Goal: Task Accomplishment & Management: Manage account settings

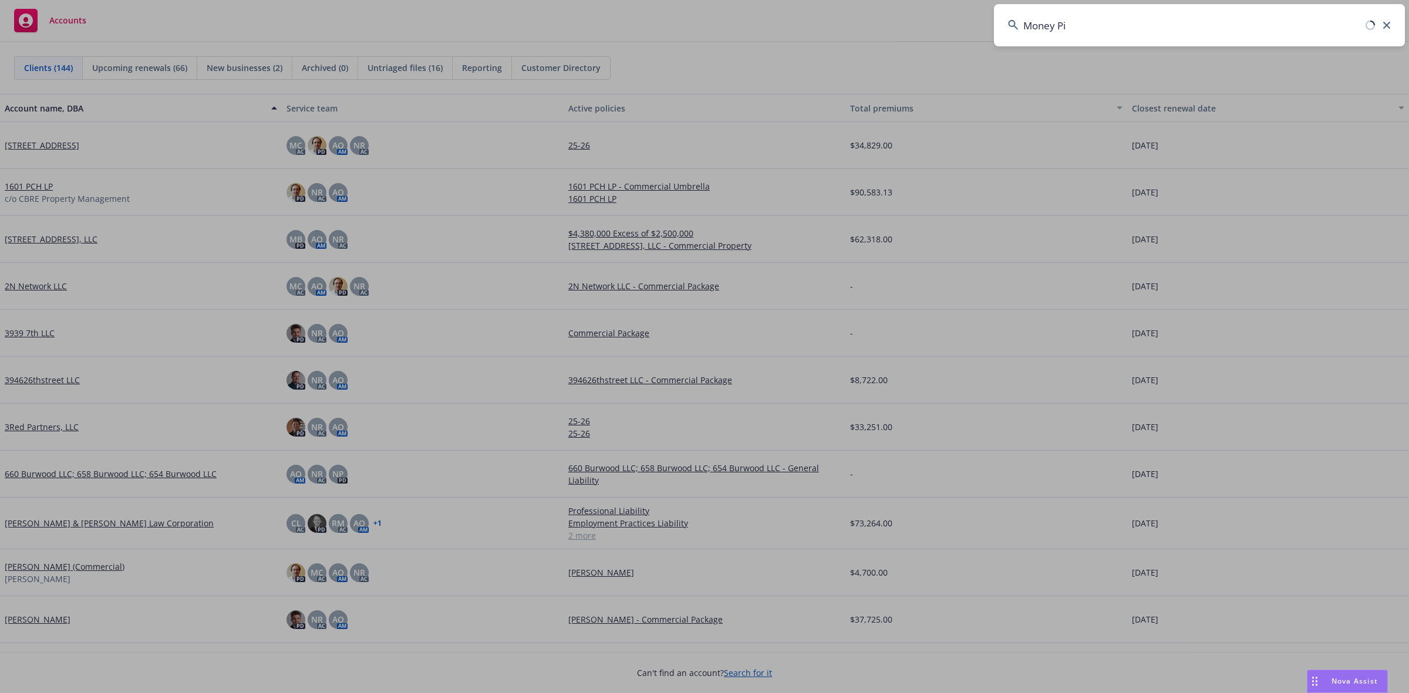
type input "Money Pit"
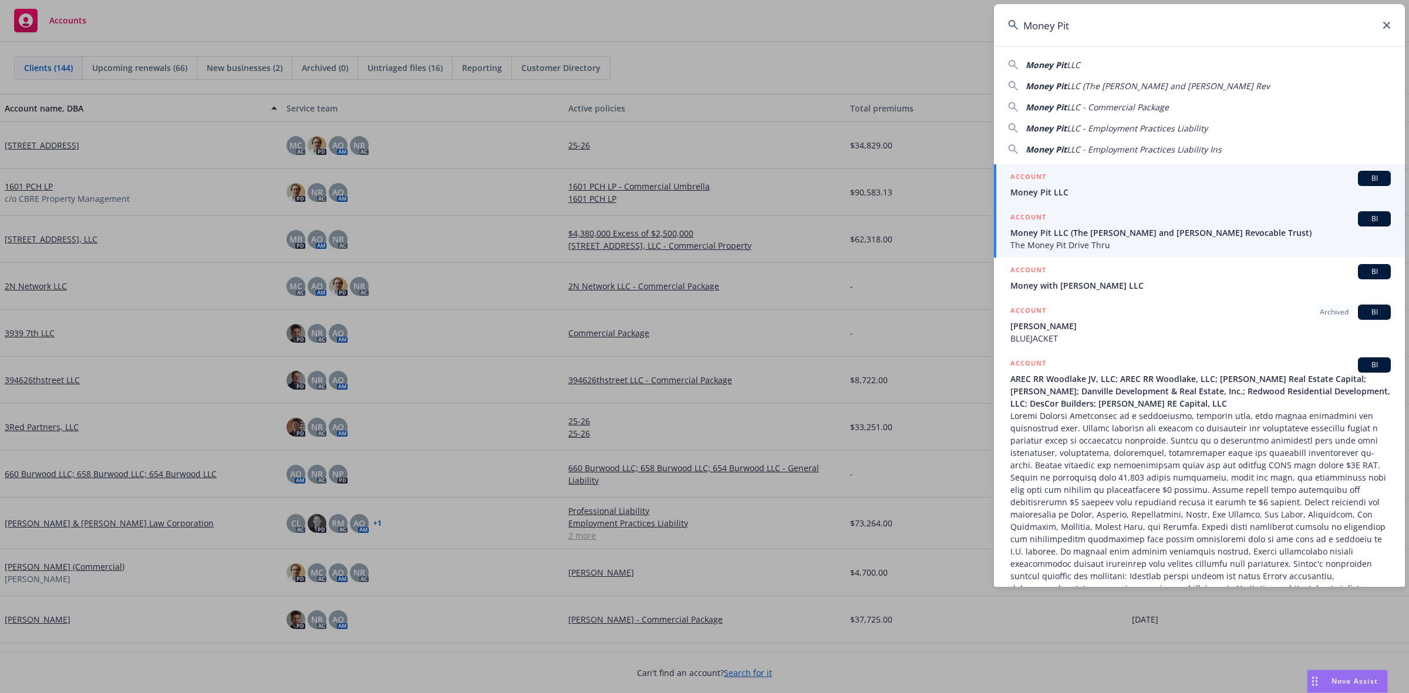
click at [1160, 231] on span "Money Pit LLC (The [PERSON_NAME] and [PERSON_NAME] Revocable Trust)" at bounding box center [1200, 233] width 380 height 12
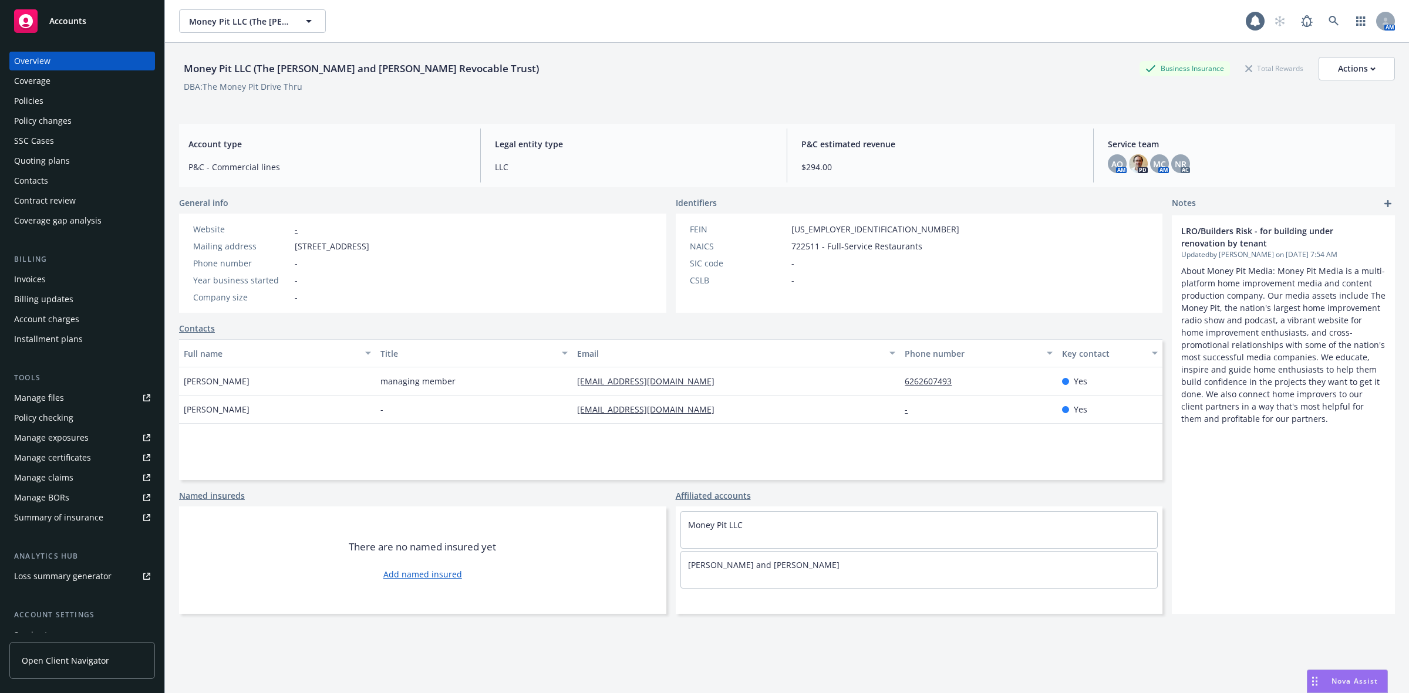
click at [43, 99] on div "Policies" at bounding box center [82, 101] width 136 height 19
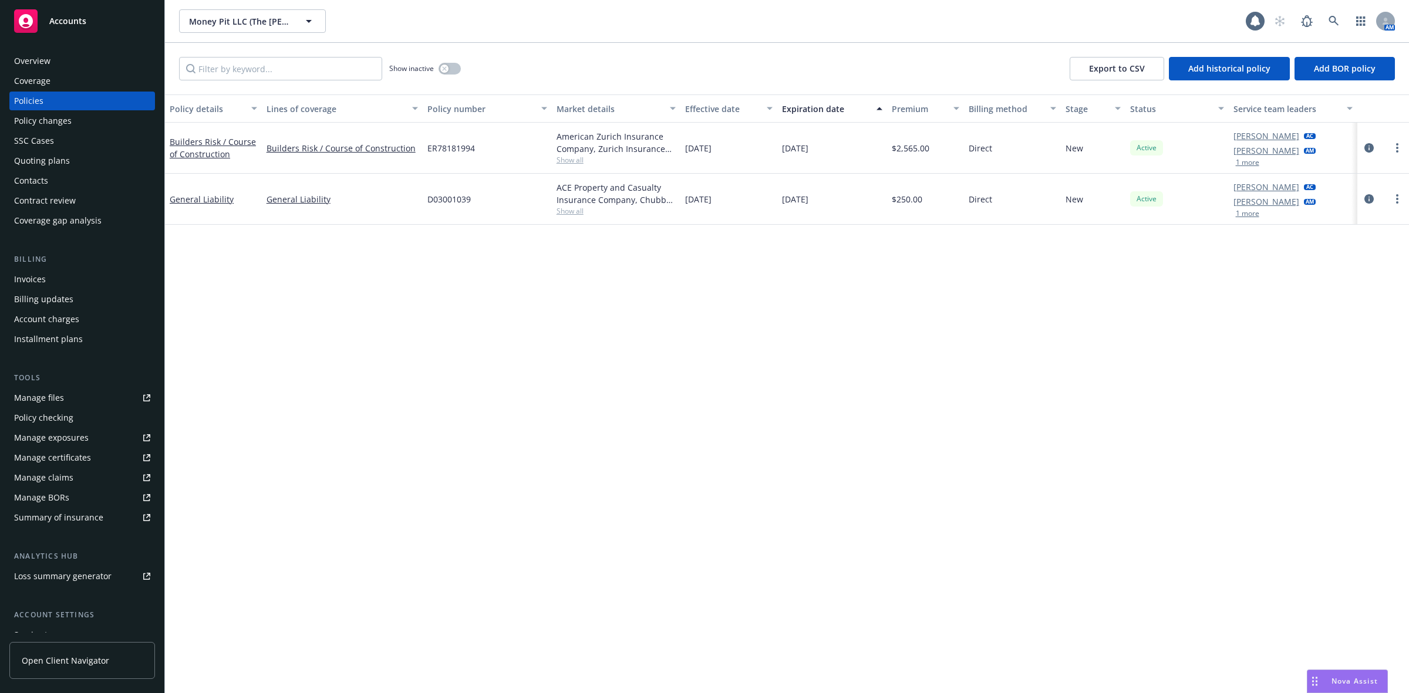
click at [133, 159] on div "Quoting plans" at bounding box center [82, 160] width 136 height 19
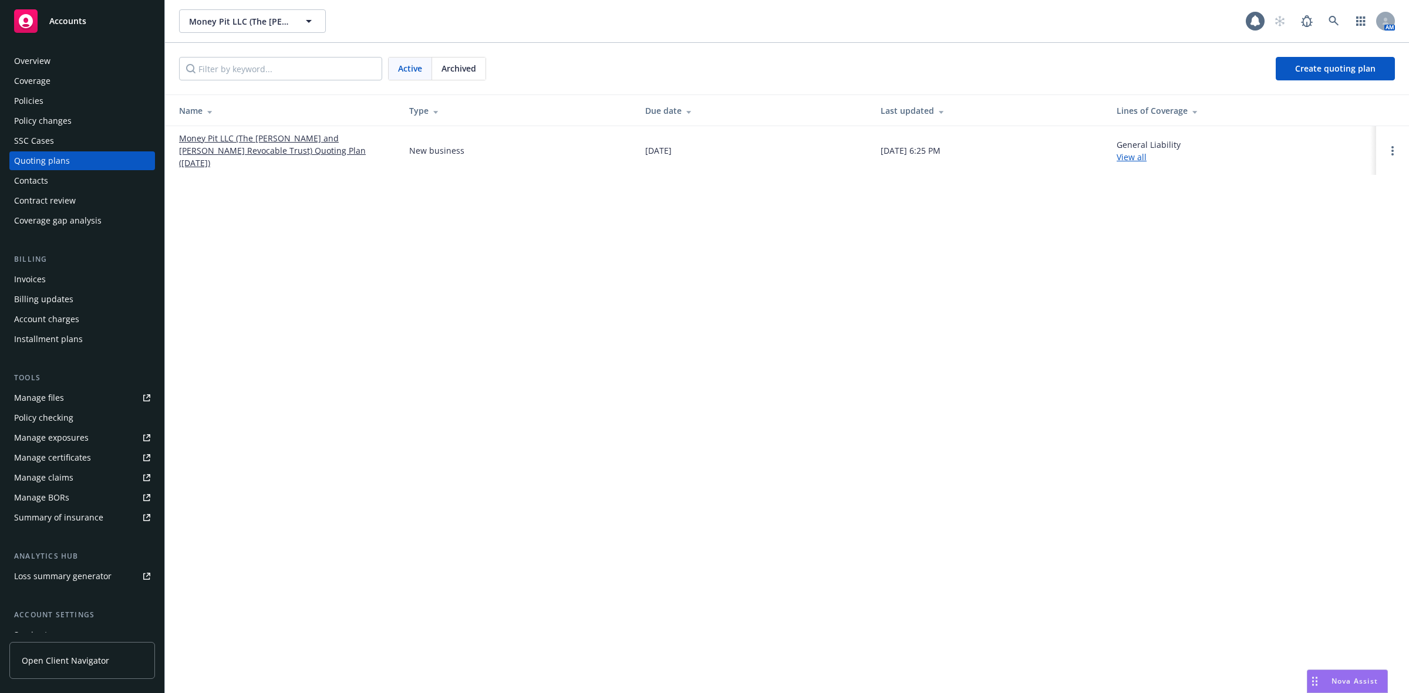
click at [315, 150] on link "Money Pit LLC (The [PERSON_NAME] and [PERSON_NAME] Revocable Trust) Quoting Pla…" at bounding box center [284, 150] width 211 height 37
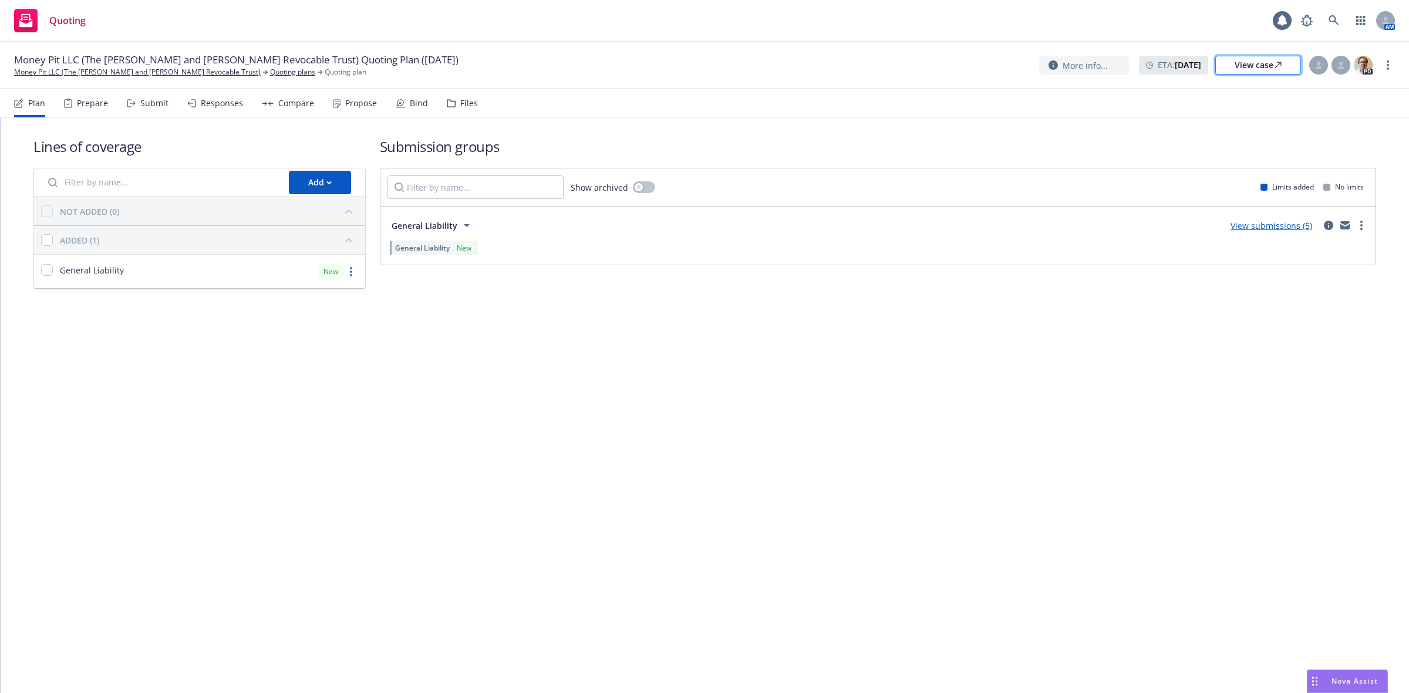
click at [1261, 60] on div "View case" at bounding box center [1257, 65] width 47 height 18
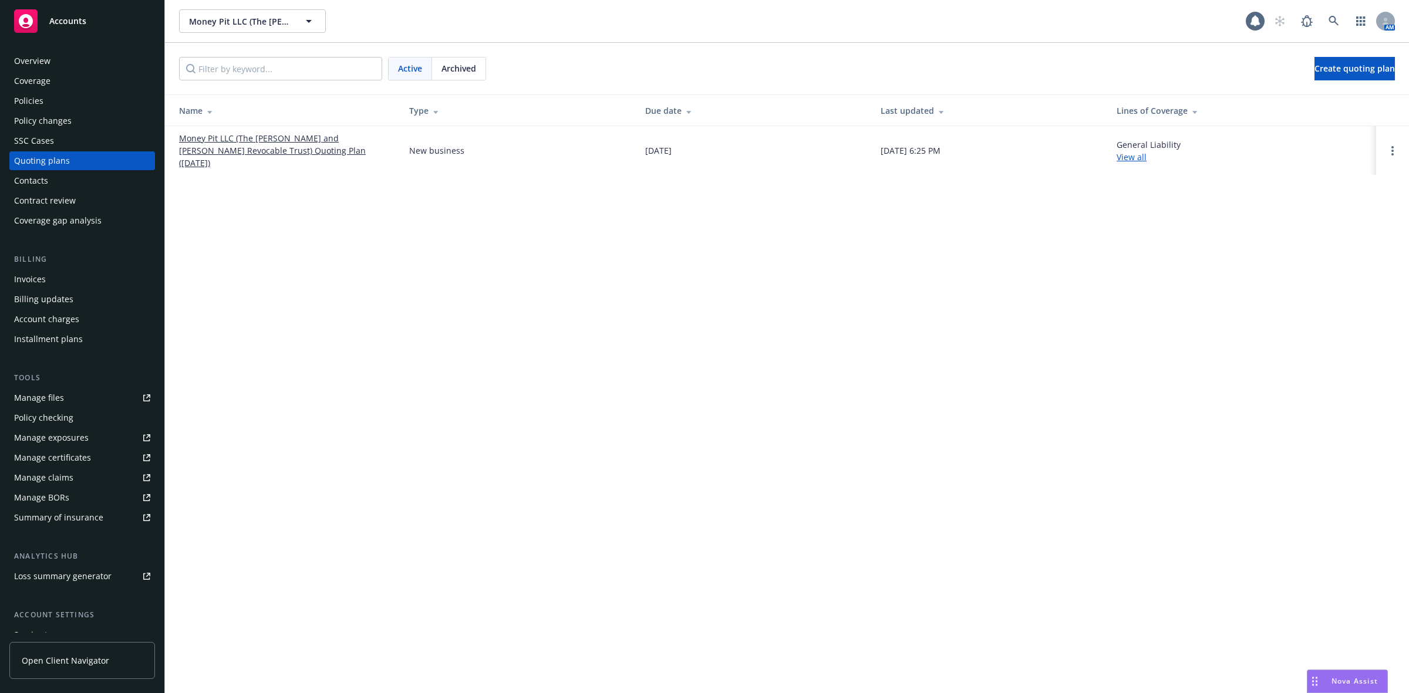
click at [66, 69] on div "Overview" at bounding box center [82, 61] width 136 height 19
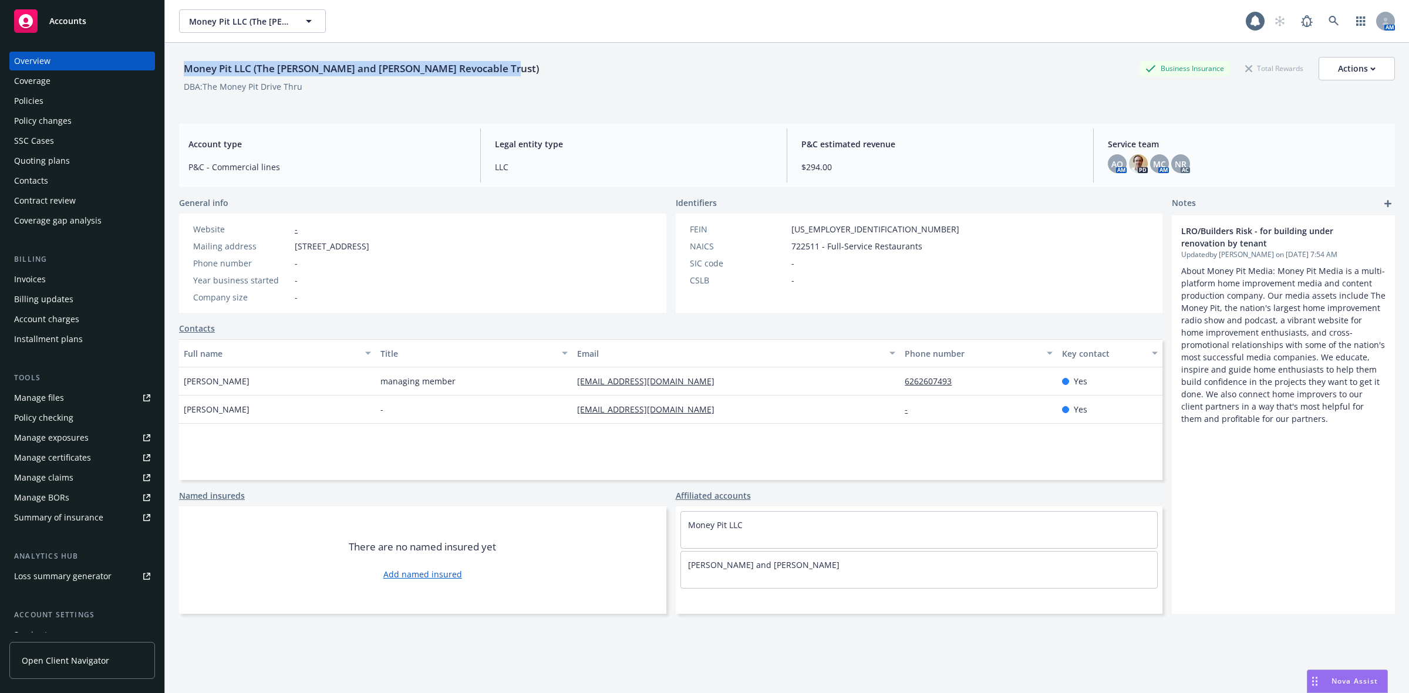
drag, startPoint x: 508, startPoint y: 75, endPoint x: 166, endPoint y: 75, distance: 341.6
click at [166, 75] on div "Money Pit LLC (The James and Theoni Kefallinos Revocable Trust) Business Insura…" at bounding box center [787, 389] width 1244 height 693
copy div "Money Pit LLC (The [PERSON_NAME] and [PERSON_NAME] Revocable Trust)"
drag, startPoint x: 572, startPoint y: 87, endPoint x: 572, endPoint y: 80, distance: 7.0
click at [572, 86] on div "DBA: The Money Pit Drive Thru" at bounding box center [787, 86] width 1216 height 12
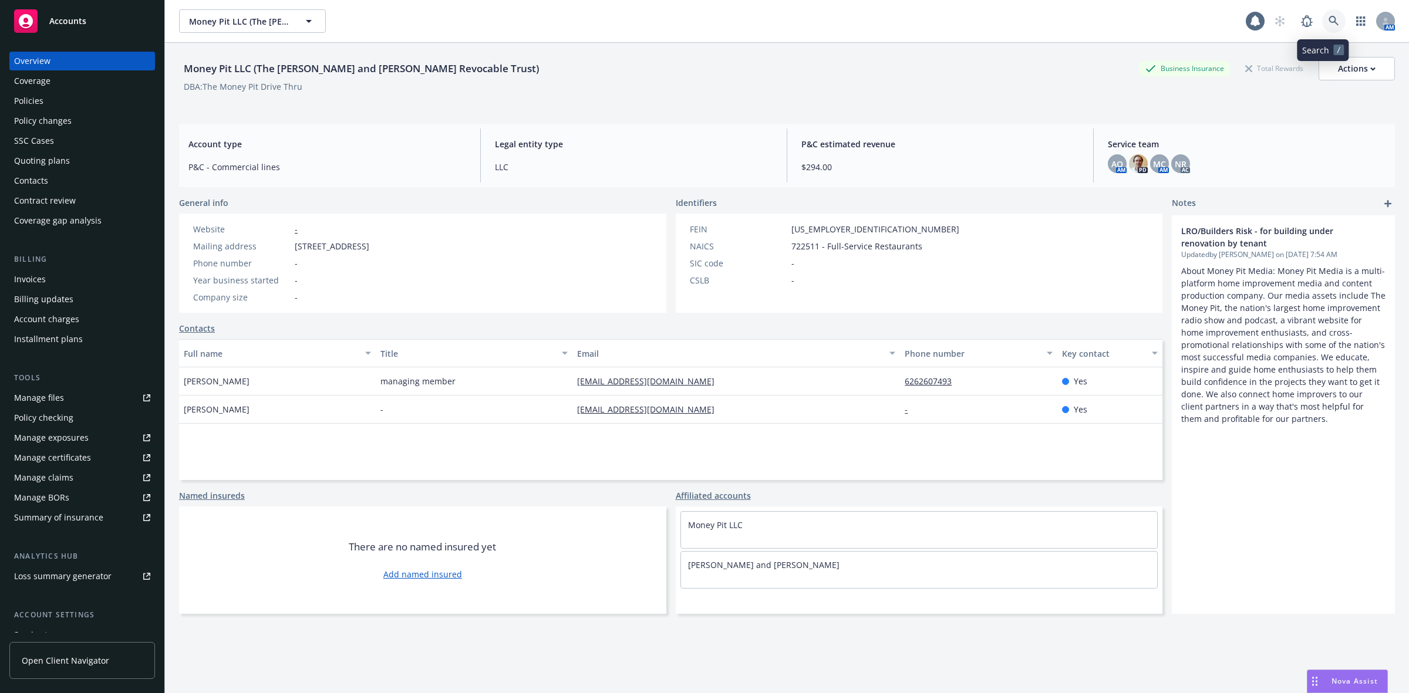
click at [1328, 22] on icon at bounding box center [1333, 21] width 11 height 11
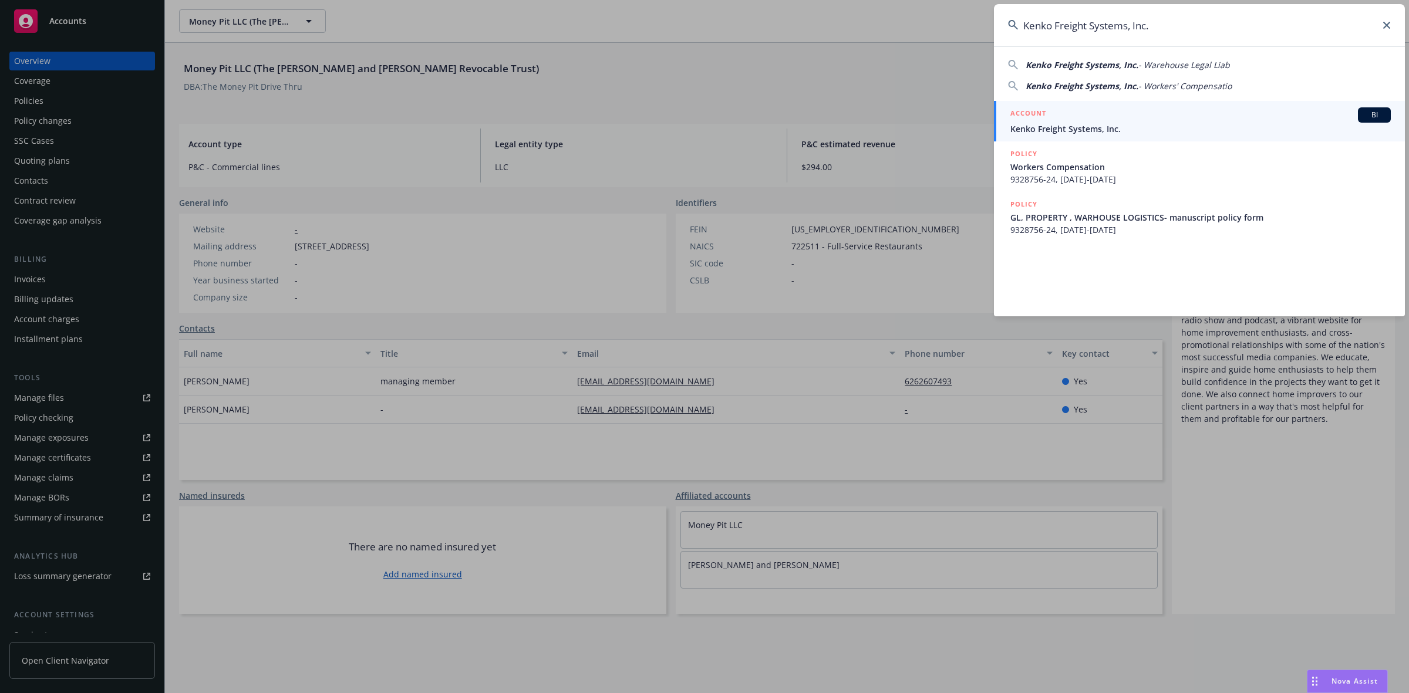
type input "Kenko Freight Systems, Inc."
click at [1143, 127] on span "Kenko Freight Systems, Inc." at bounding box center [1200, 129] width 380 height 12
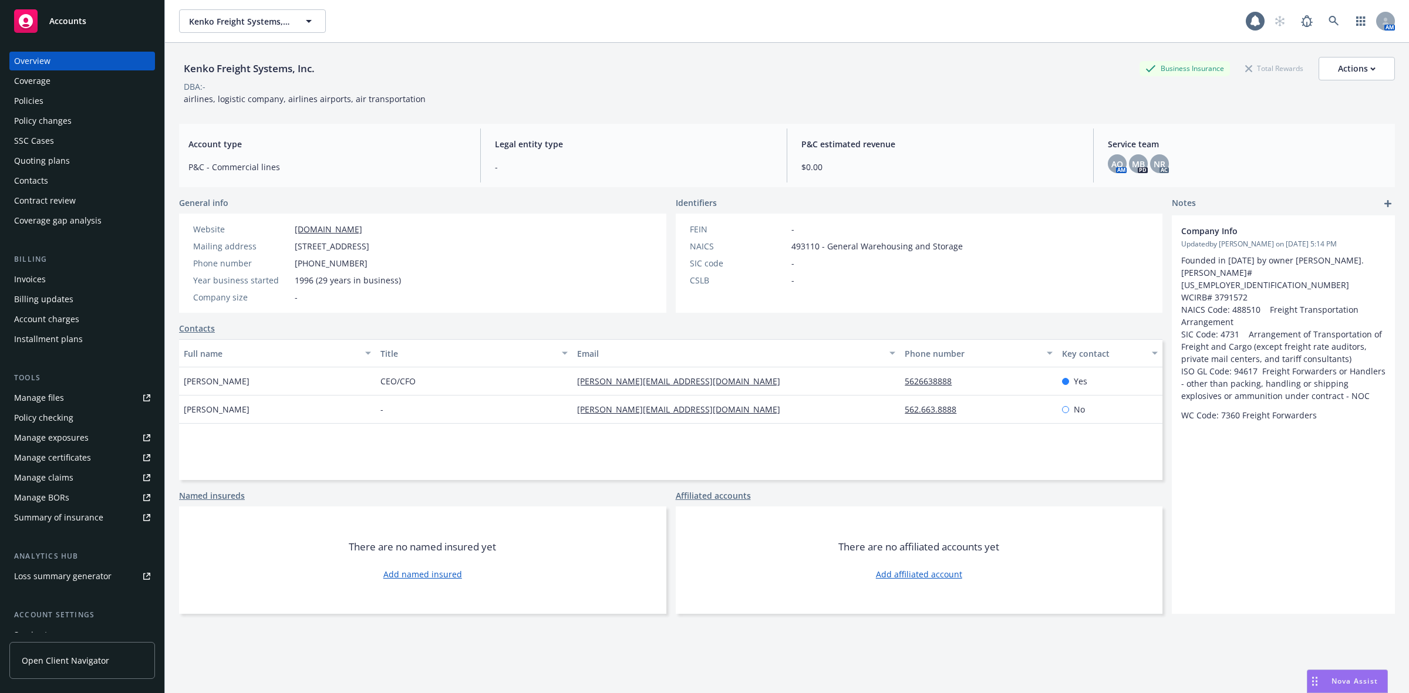
click at [71, 95] on div "Policies" at bounding box center [82, 101] width 136 height 19
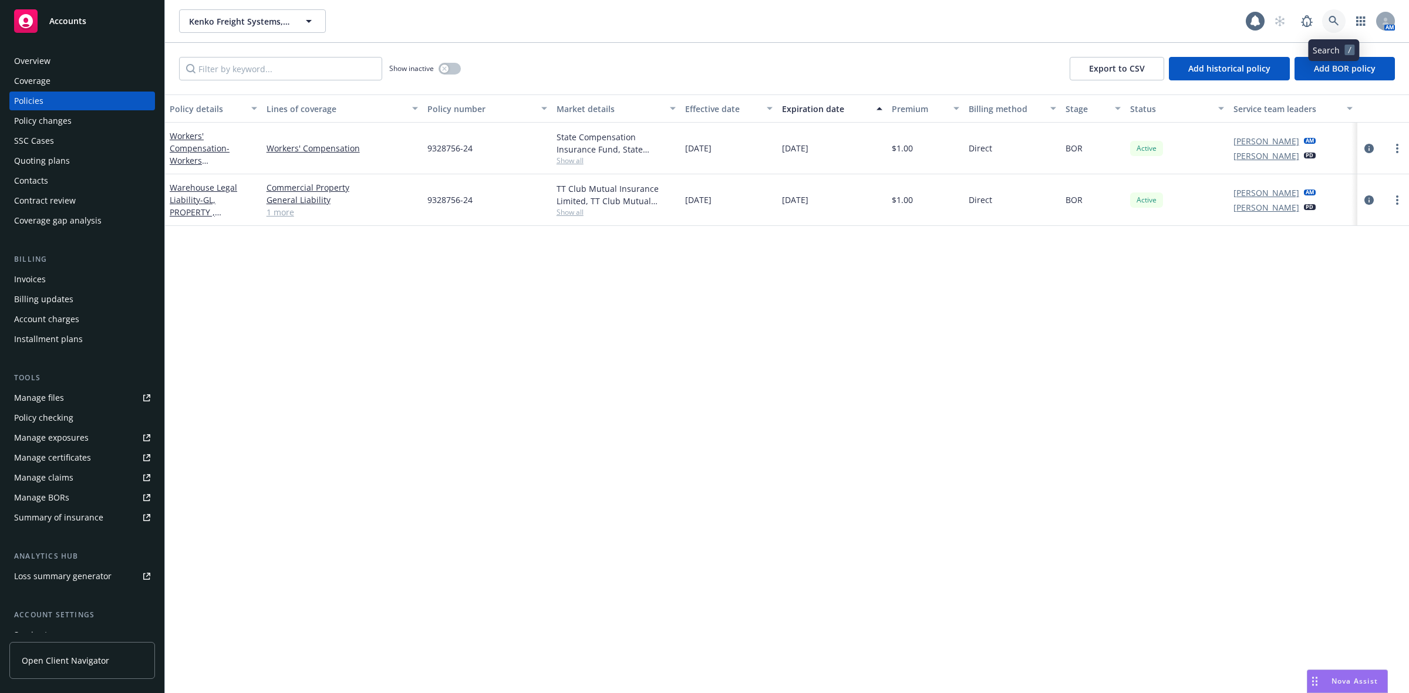
click at [1333, 16] on icon at bounding box center [1333, 21] width 11 height 11
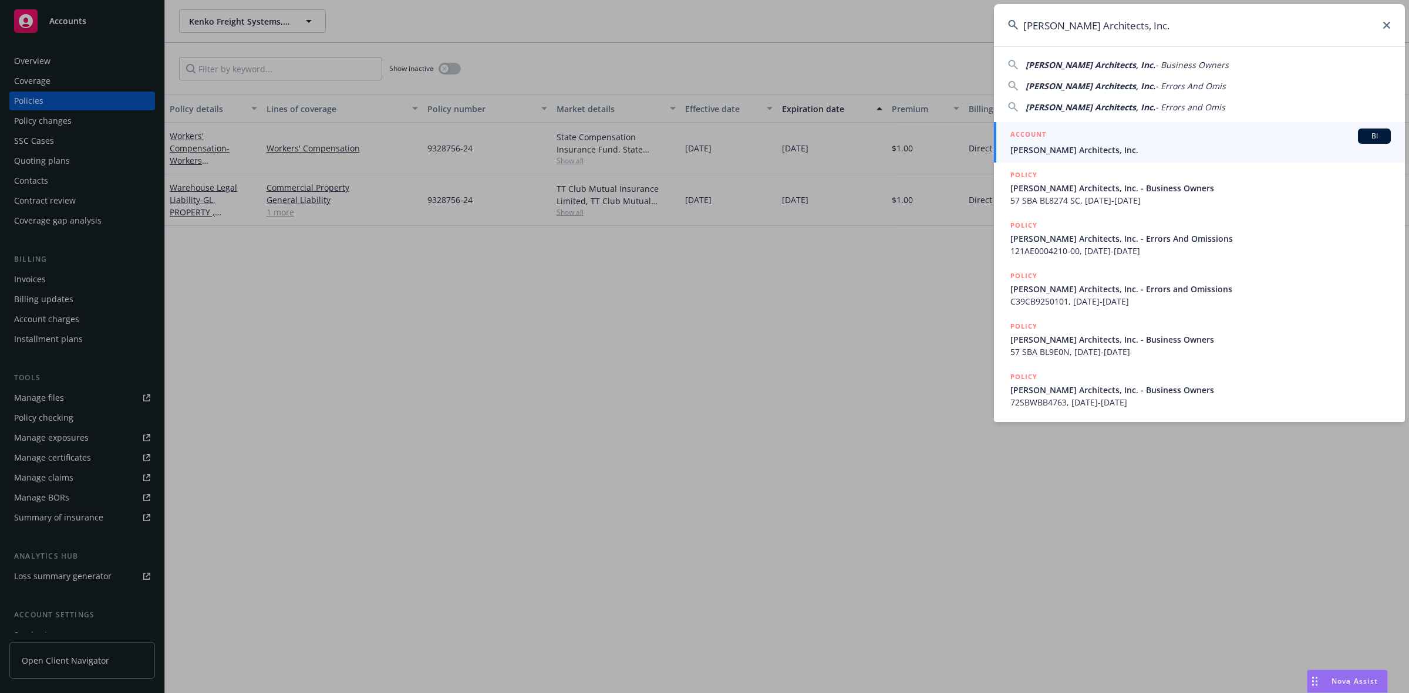
type input "Clive Wilkinson Architects, Inc."
click at [1092, 141] on div "ACCOUNT BI" at bounding box center [1200, 136] width 380 height 15
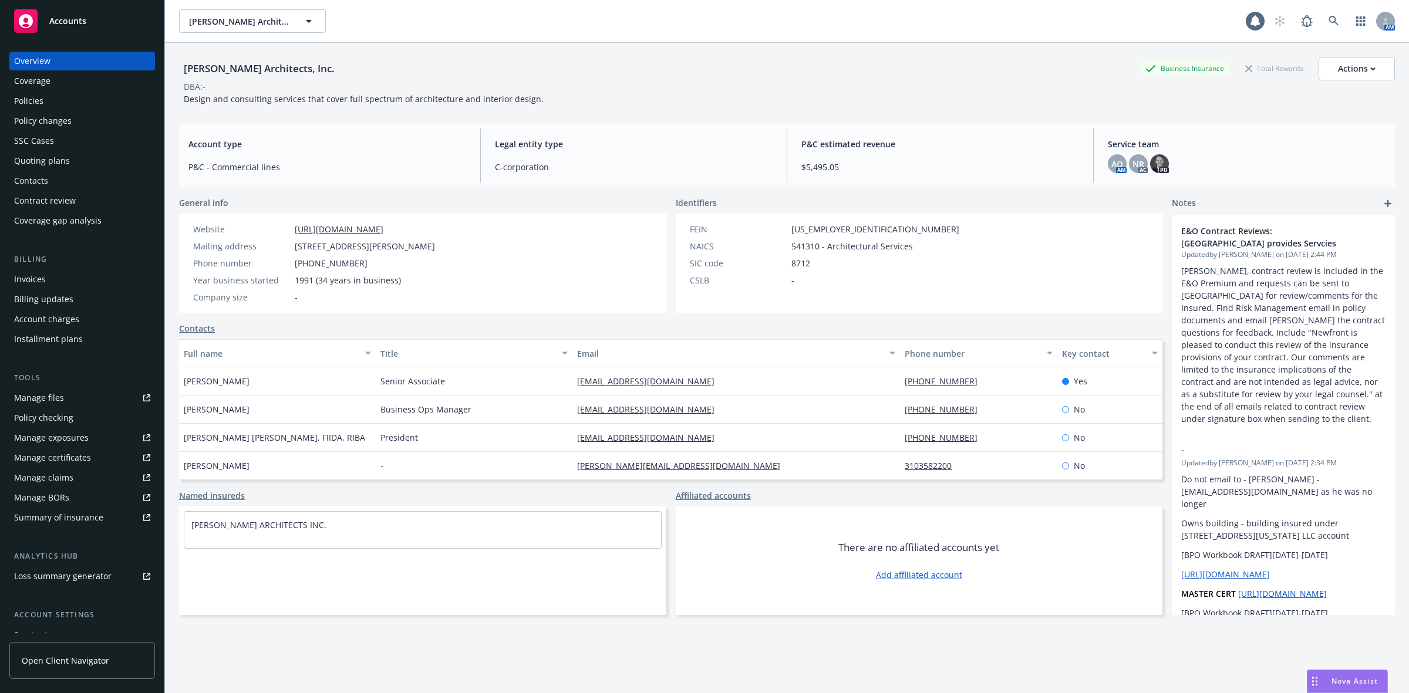
click at [89, 160] on div "Quoting plans" at bounding box center [82, 160] width 136 height 19
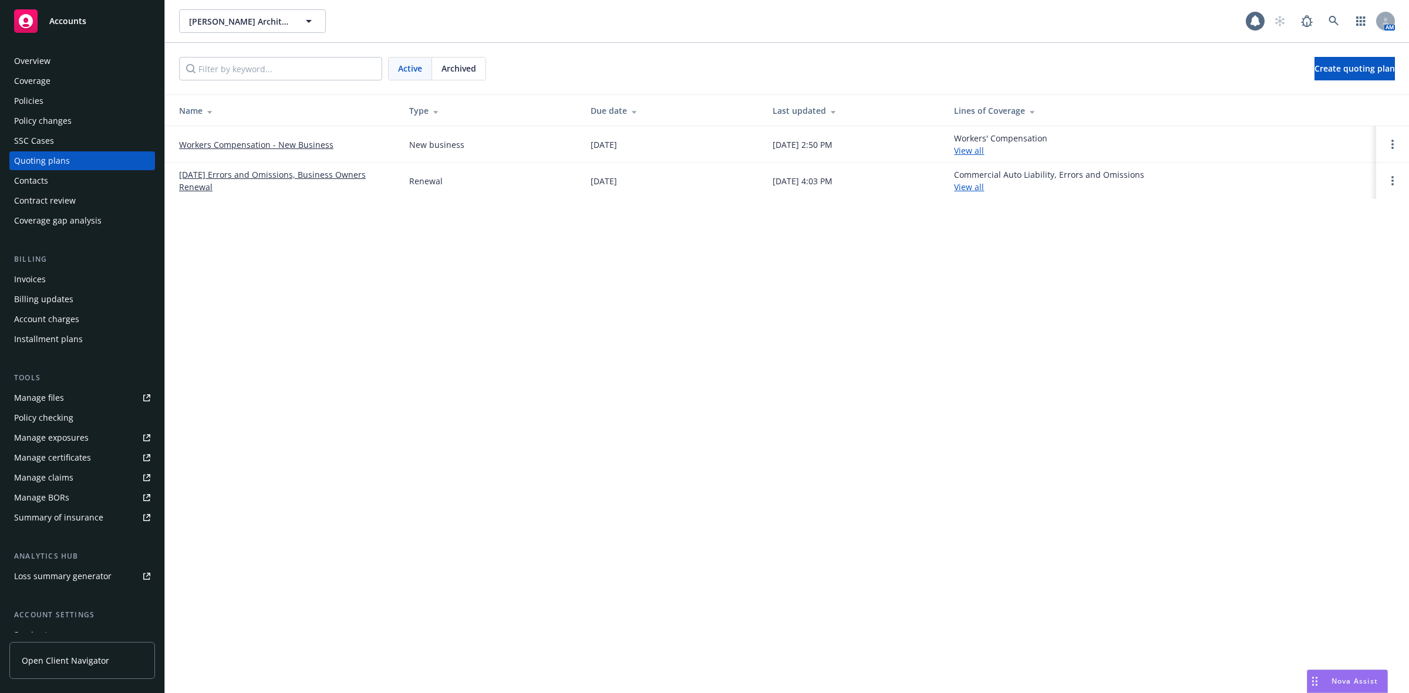
drag, startPoint x: 279, startPoint y: 144, endPoint x: 1143, endPoint y: 361, distance: 890.9
click at [1143, 361] on div "Clive Wilkinson Architects, Inc. Clive Wilkinson Architects, Inc. 1 AM Active A…" at bounding box center [787, 346] width 1244 height 693
click at [1393, 145] on circle "Open options" at bounding box center [1392, 144] width 2 height 2
click at [1328, 140] on link "Archive" at bounding box center [1332, 135] width 103 height 23
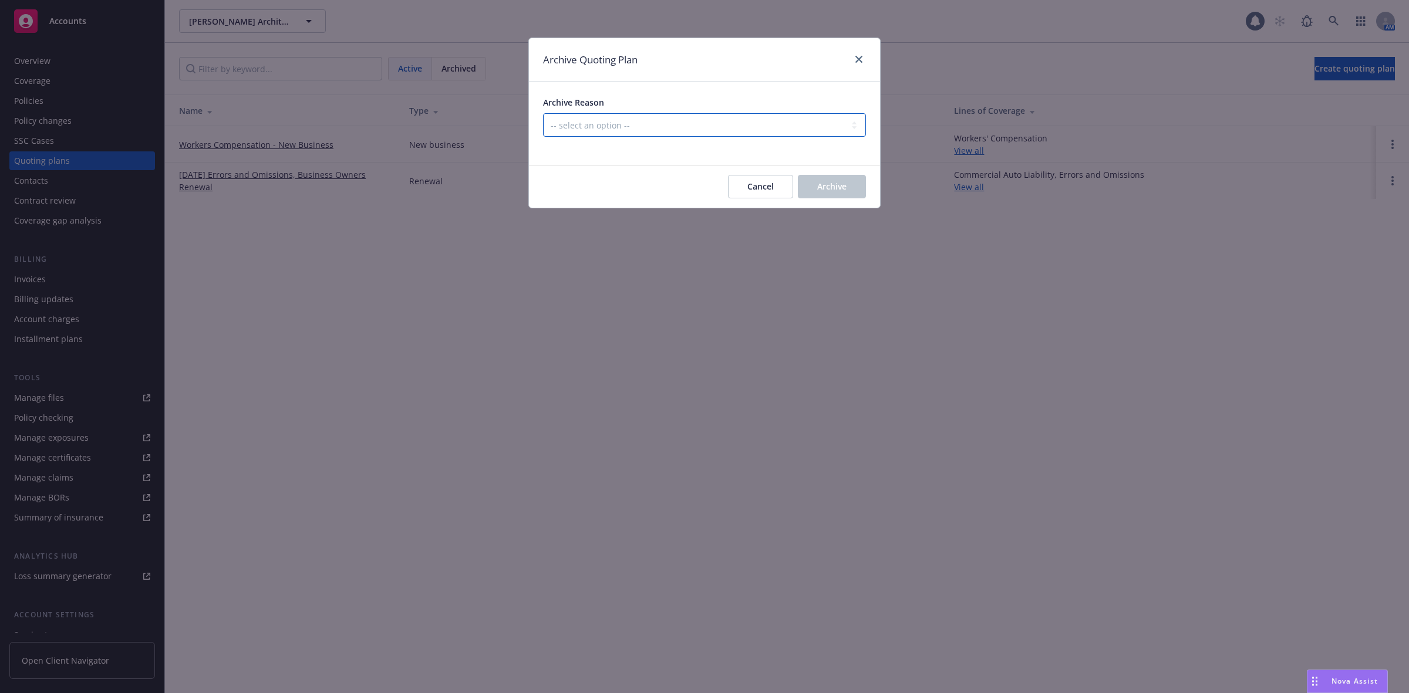
click at [621, 123] on select "-- select an option -- Created by error Duplicate New business opportunity lost…" at bounding box center [704, 124] width 323 height 23
select select "ARCHIVED_CREATED_IN_ERROR"
click at [543, 113] on select "-- select an option -- Created by error Duplicate New business opportunity lost…" at bounding box center [704, 124] width 323 height 23
click at [846, 191] on span "Archive" at bounding box center [831, 186] width 29 height 11
